Goal: Transaction & Acquisition: Purchase product/service

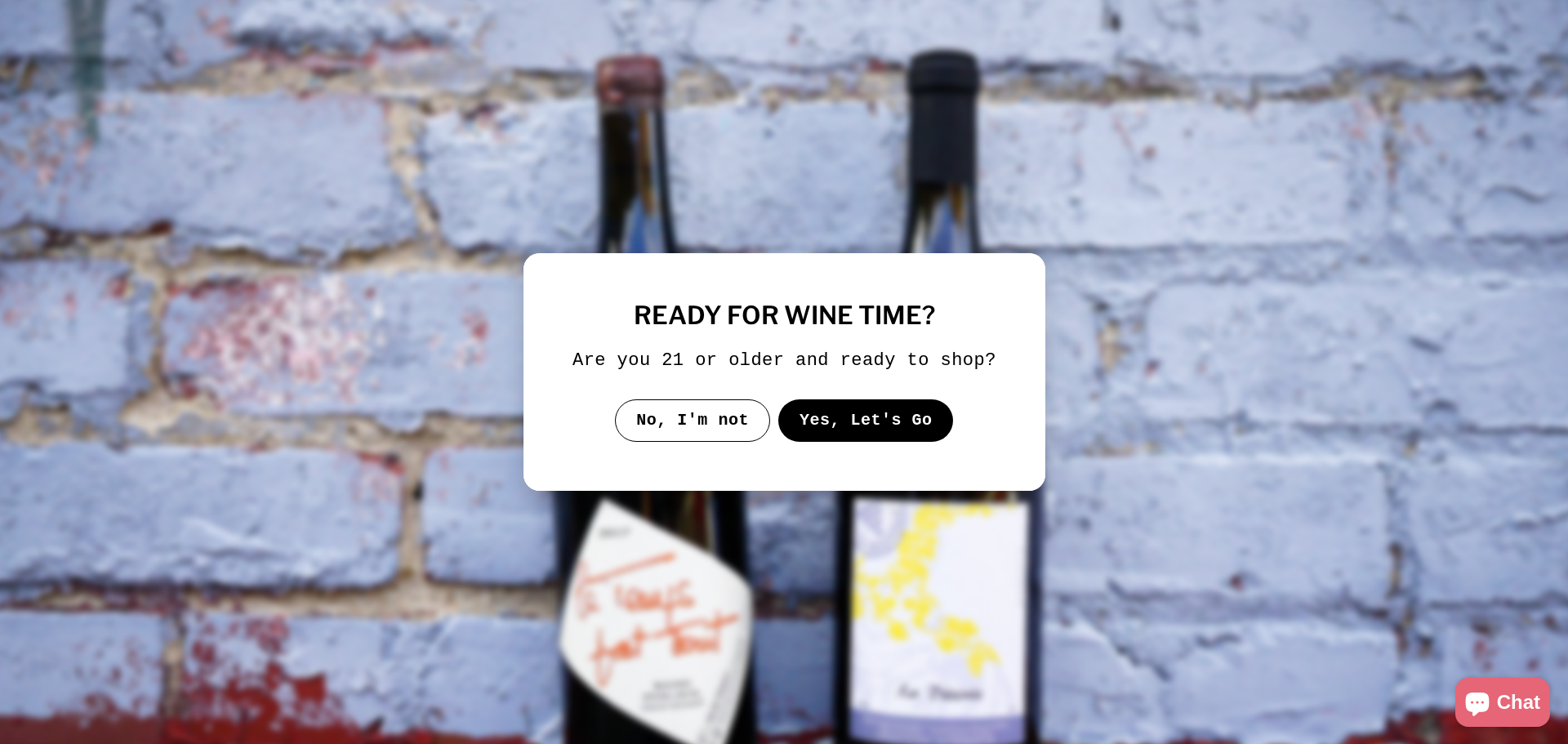
click at [886, 422] on button "Yes, Let's Go" at bounding box center [865, 420] width 176 height 42
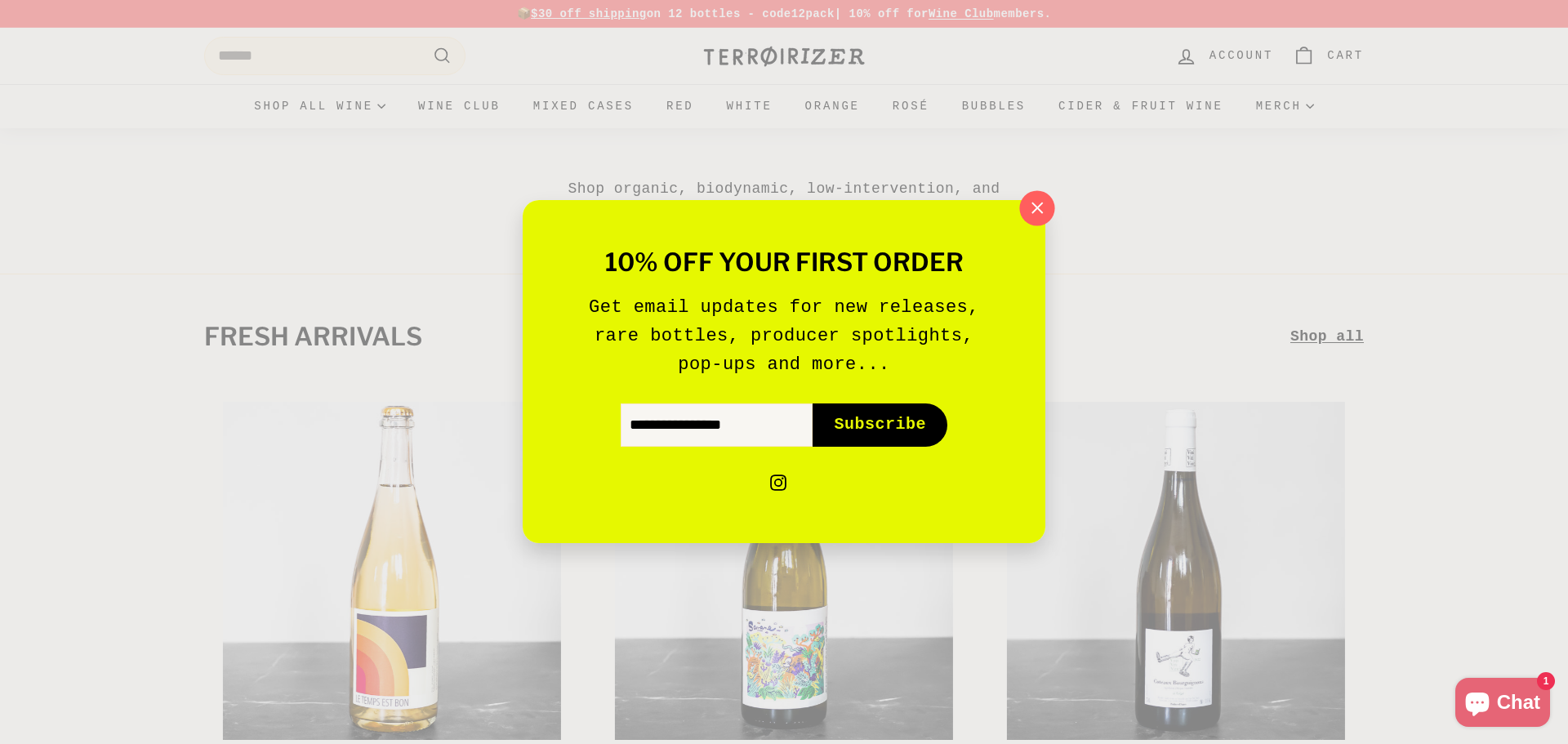
click at [1028, 206] on icon "button" at bounding box center [1037, 208] width 25 height 25
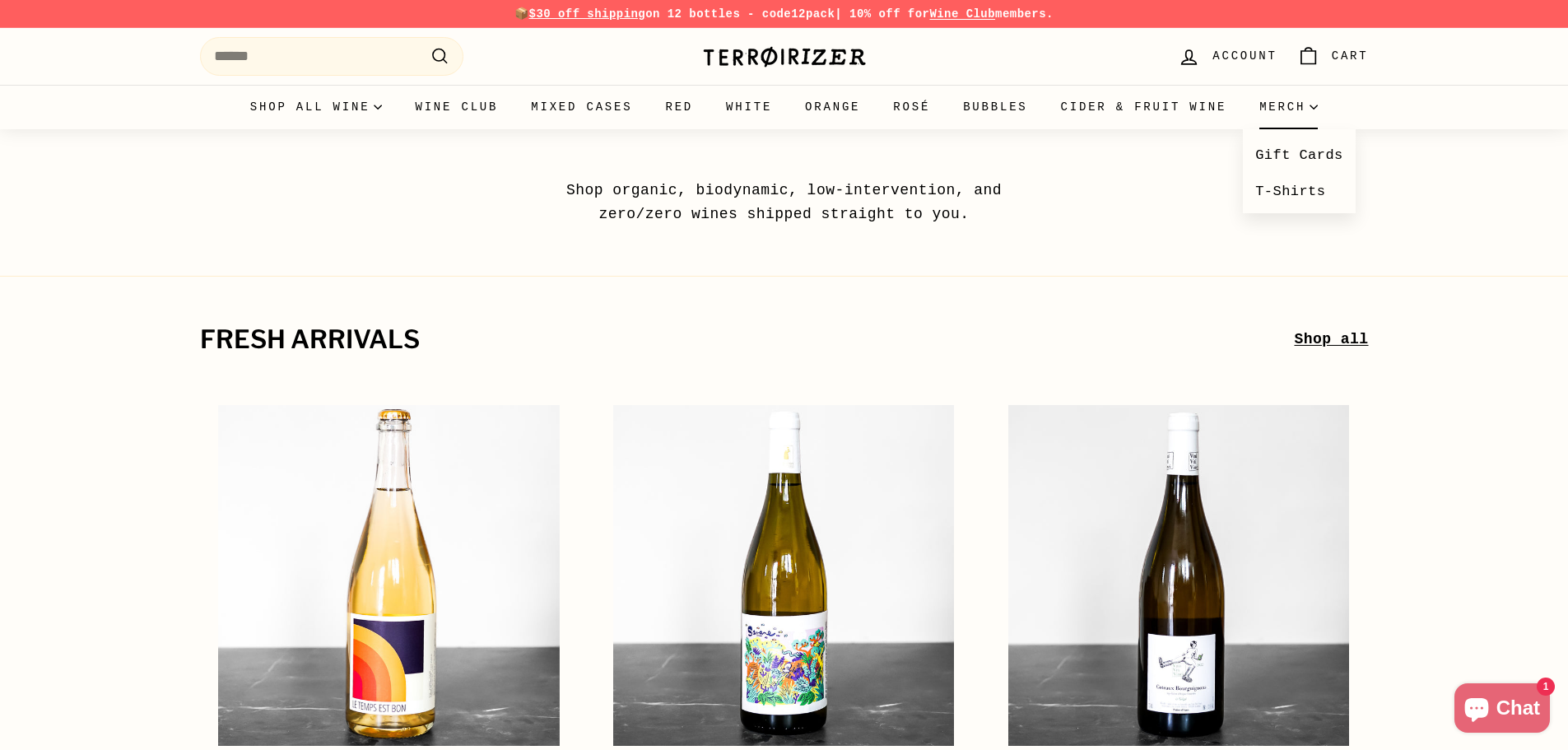
click at [1243, 113] on summary "Merch" at bounding box center [1288, 107] width 92 height 44
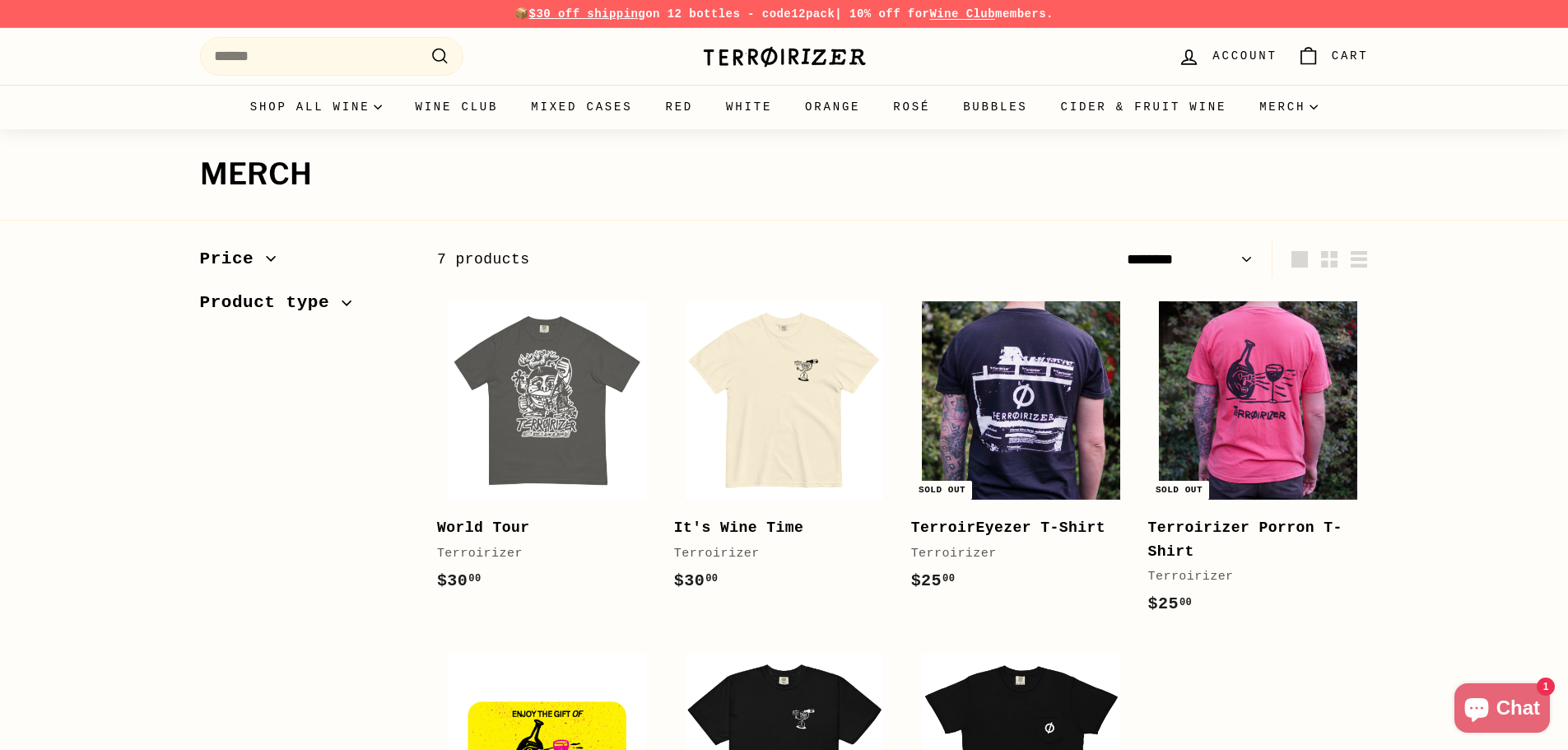
select select "******"
click at [819, 54] on img at bounding box center [784, 57] width 165 height 23
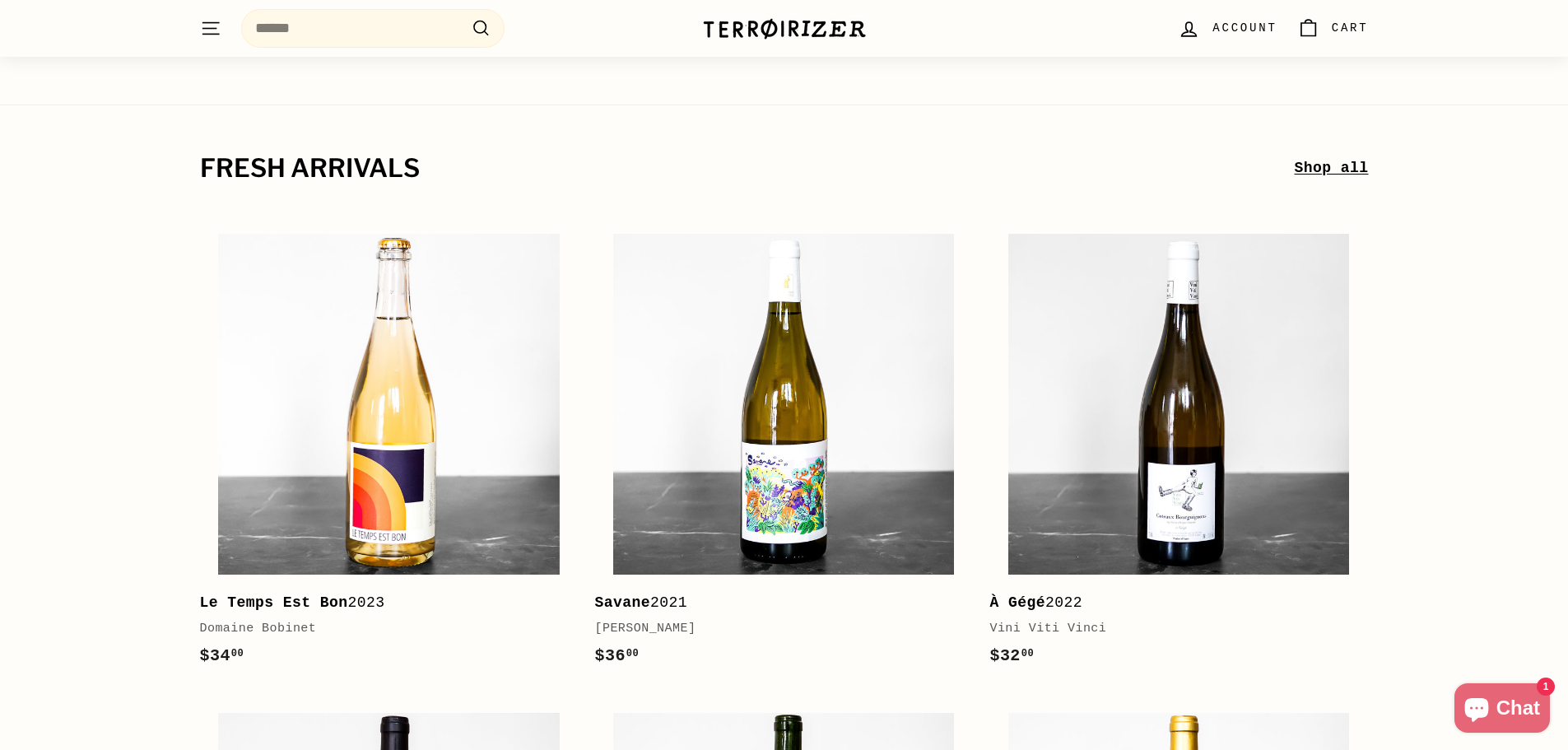
scroll to position [165, 0]
